Goal: Find specific page/section: Find specific page/section

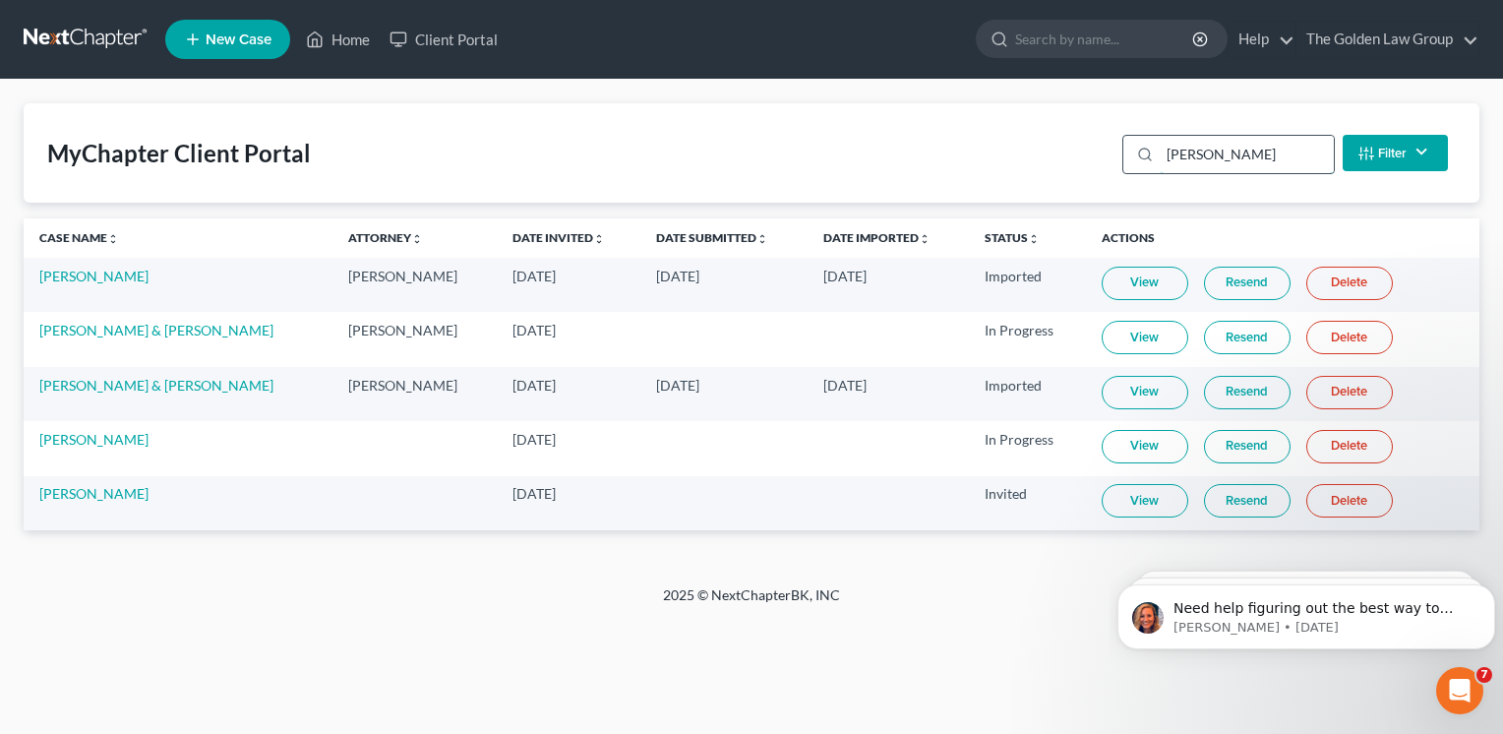
click at [1176, 153] on input "[PERSON_NAME]" at bounding box center [1247, 154] width 174 height 37
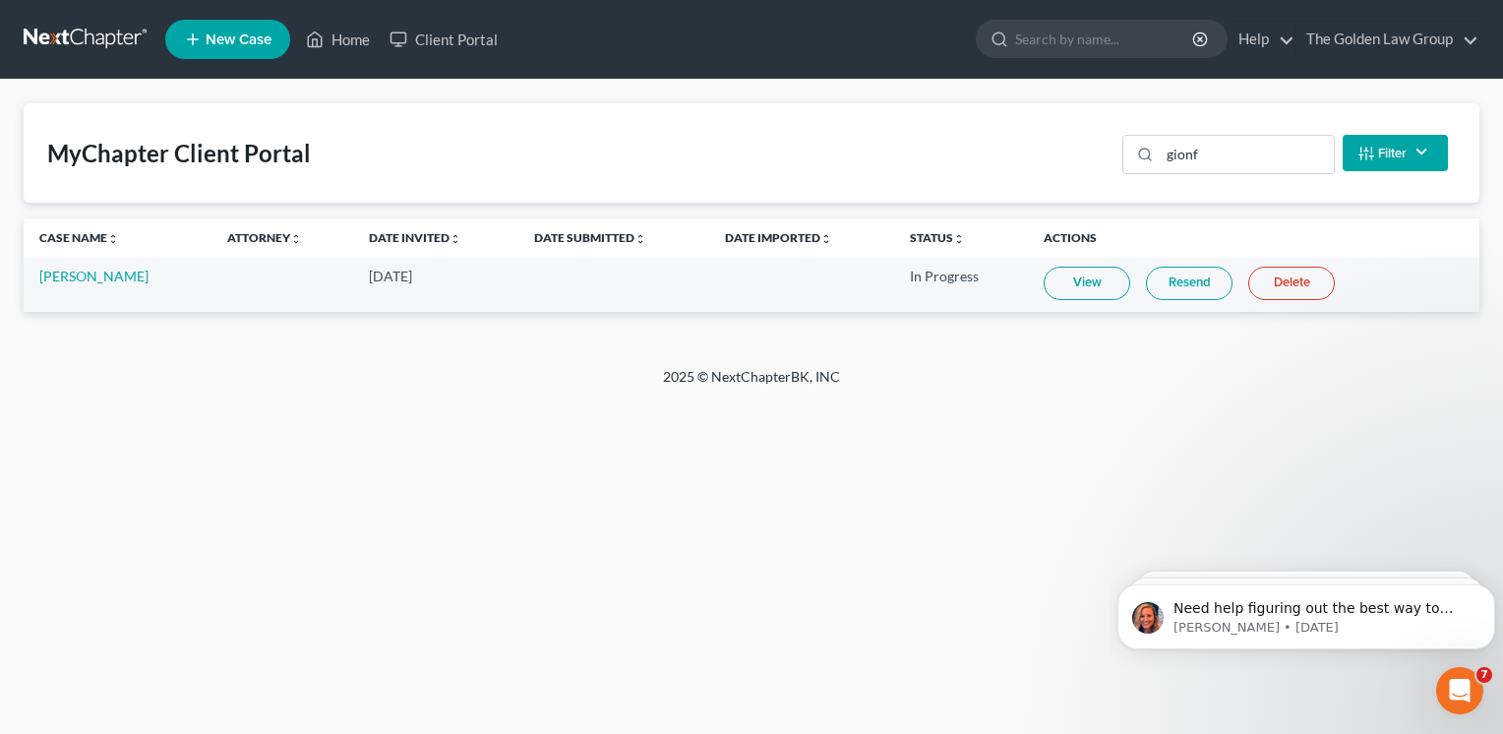
click at [1089, 288] on link "View" at bounding box center [1087, 283] width 87 height 33
click at [1217, 149] on input "gionf" at bounding box center [1247, 154] width 174 height 37
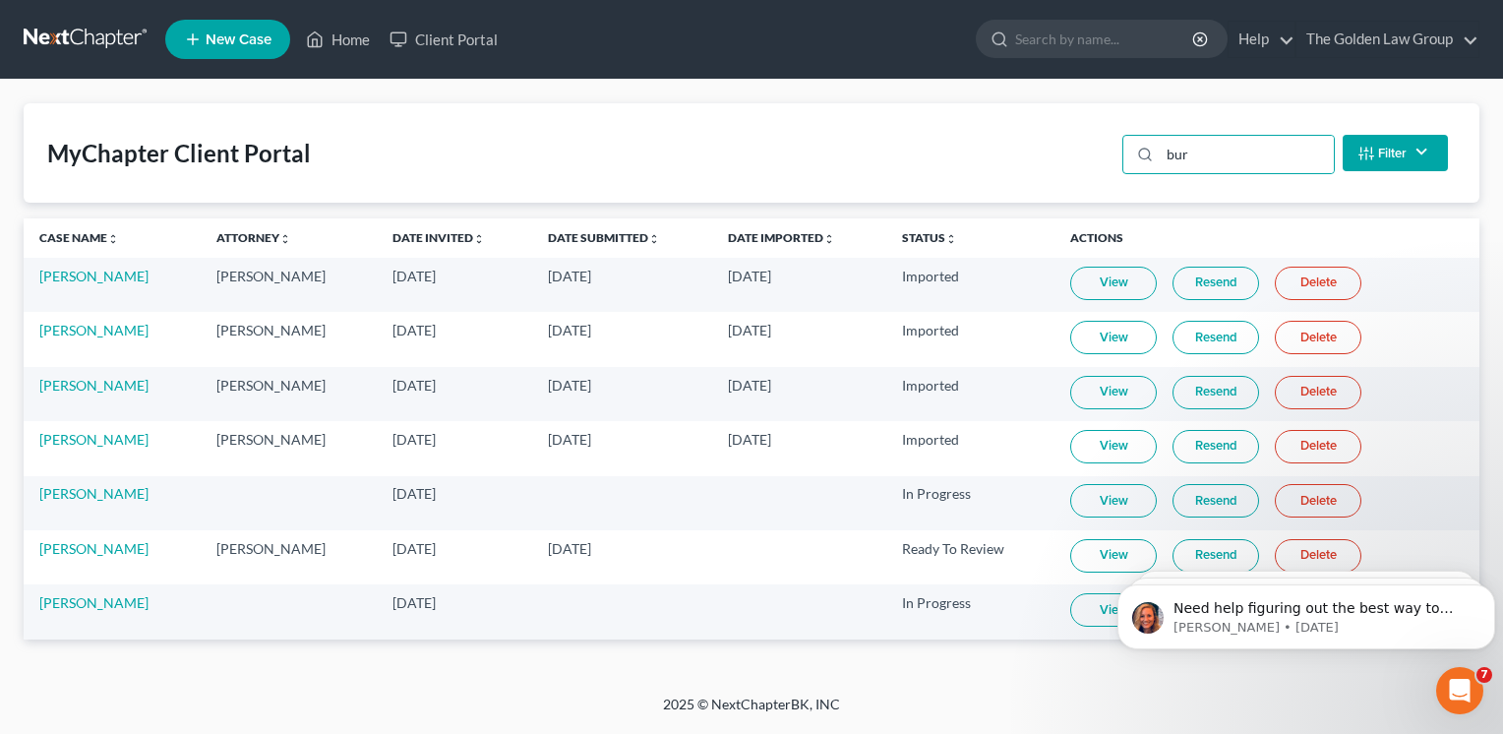
click at [1089, 607] on link "View" at bounding box center [1113, 609] width 87 height 33
click at [1174, 157] on input "bur" at bounding box center [1247, 154] width 174 height 37
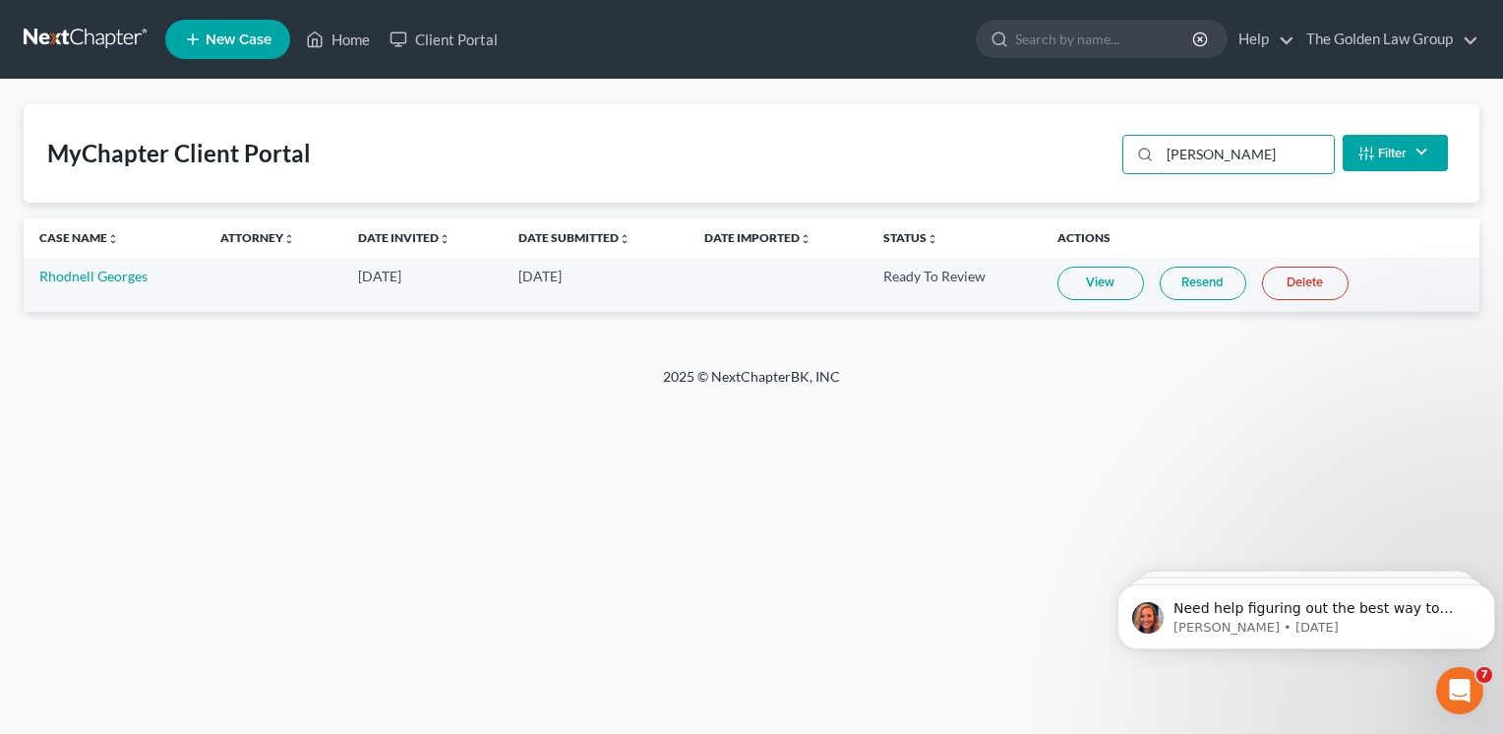
type input "[PERSON_NAME]"
click at [1115, 281] on link "View" at bounding box center [1100, 283] width 87 height 33
